Goal: Information Seeking & Learning: Learn about a topic

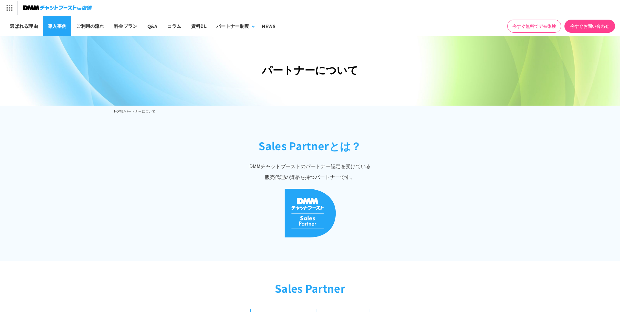
click at [52, 25] on link "導入事例" at bounding box center [57, 26] width 28 height 20
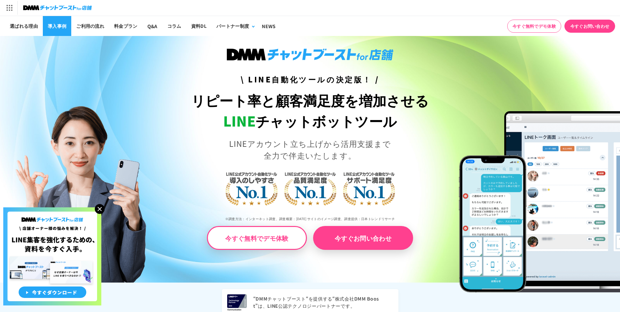
click at [50, 22] on link "導入事例" at bounding box center [57, 26] width 28 height 20
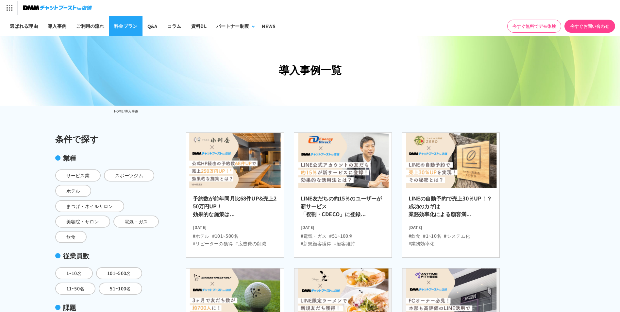
click at [123, 26] on link "料金プラン" at bounding box center [125, 26] width 33 height 20
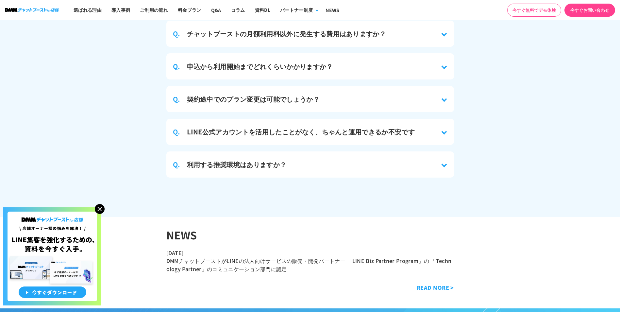
scroll to position [2943, 0]
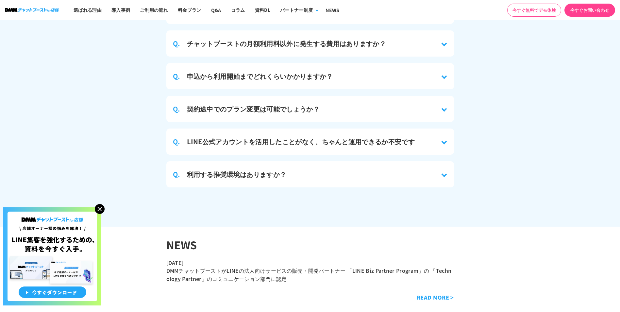
click at [99, 209] on img at bounding box center [100, 209] width 10 height 10
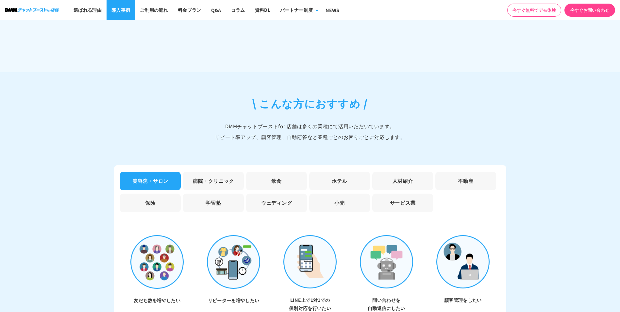
scroll to position [1733, 0]
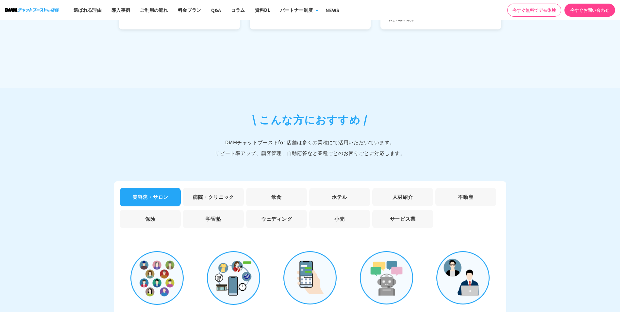
click at [228, 195] on li "病院・クリニック" at bounding box center [213, 197] width 61 height 19
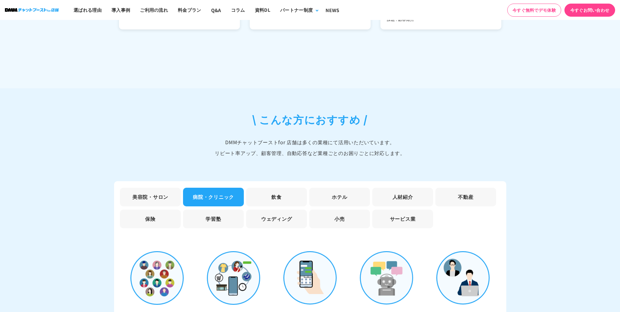
click at [201, 189] on li "病院・クリニック" at bounding box center [213, 197] width 61 height 19
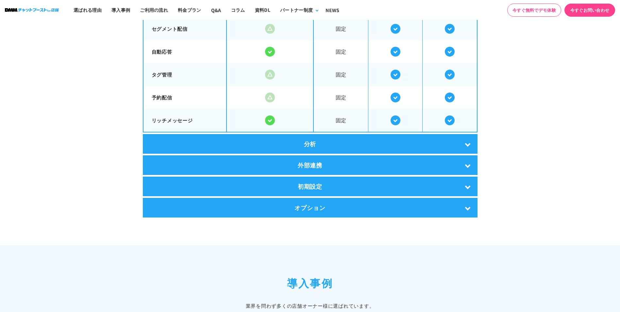
scroll to position [1242, 0]
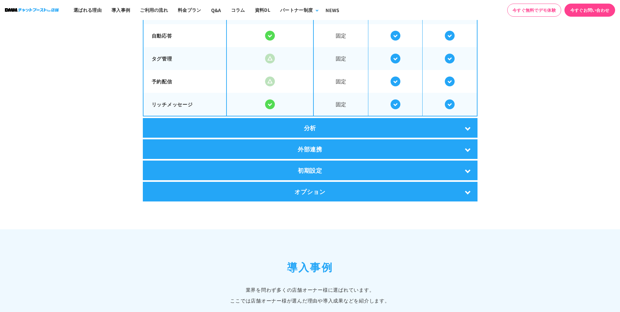
click at [357, 120] on div "分析" at bounding box center [310, 128] width 335 height 20
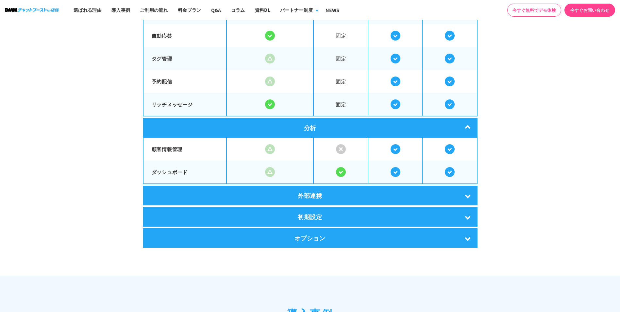
scroll to position [1275, 0]
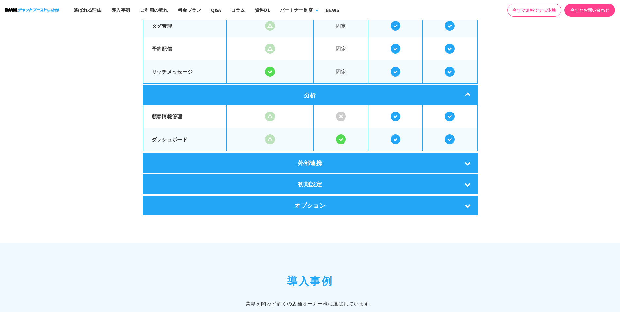
click at [338, 160] on div "外部連携" at bounding box center [310, 163] width 335 height 20
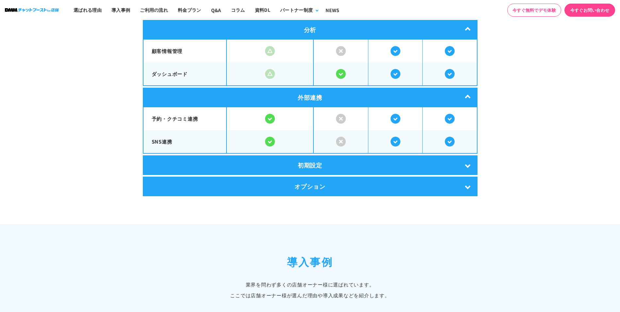
click at [335, 160] on div "初期設定" at bounding box center [310, 165] width 335 height 20
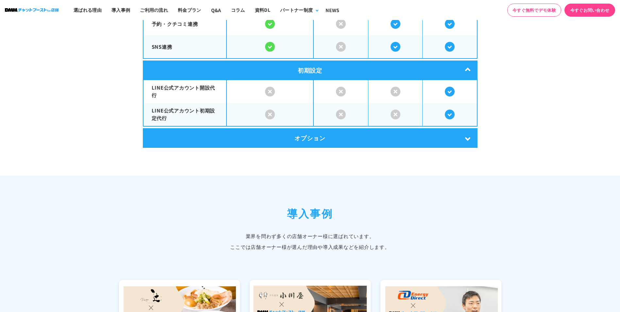
scroll to position [1438, 0]
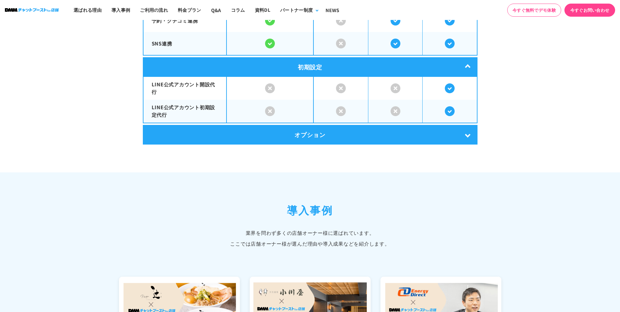
click at [339, 132] on div "オプション" at bounding box center [310, 135] width 335 height 20
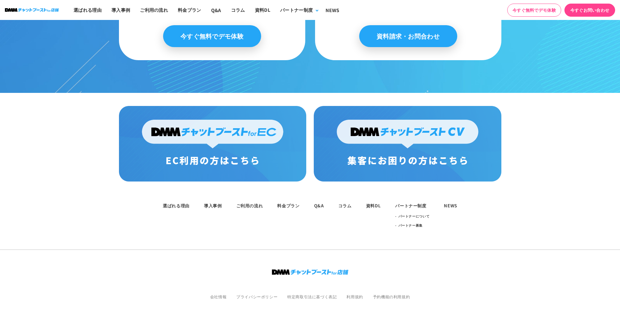
scroll to position [3563, 0]
